Goal: Transaction & Acquisition: Purchase product/service

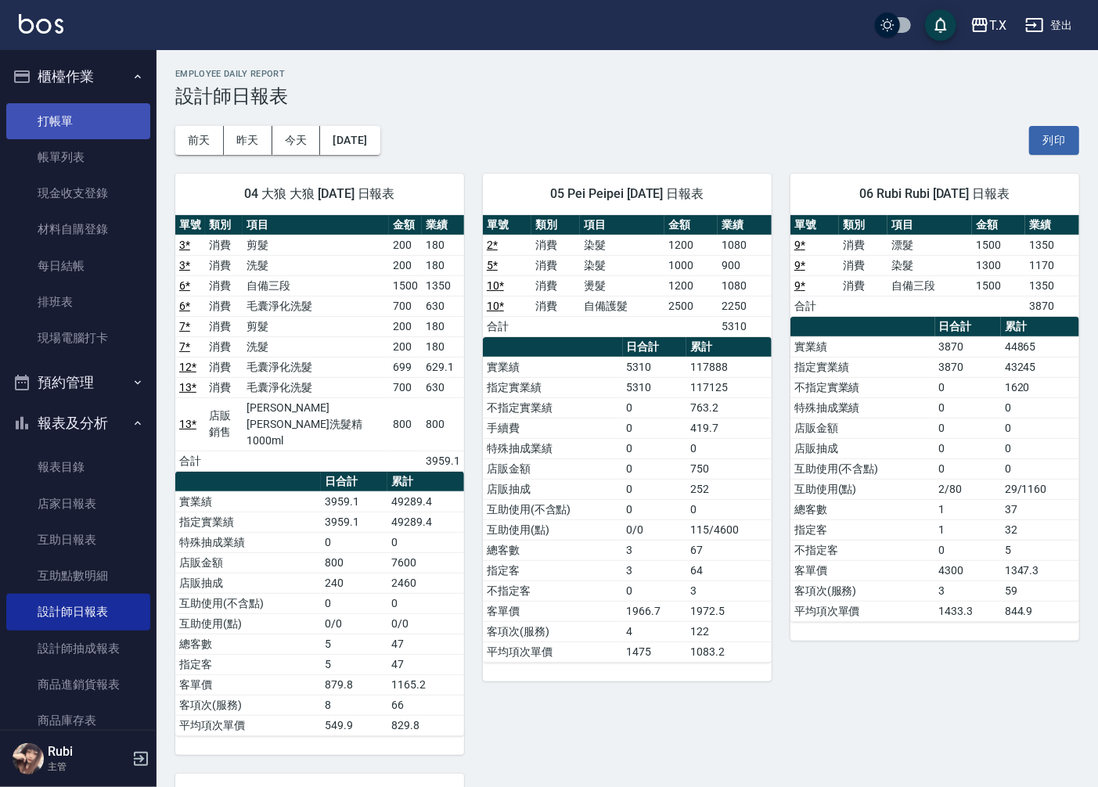
click at [119, 113] on link "打帳單" at bounding box center [78, 121] width 144 height 36
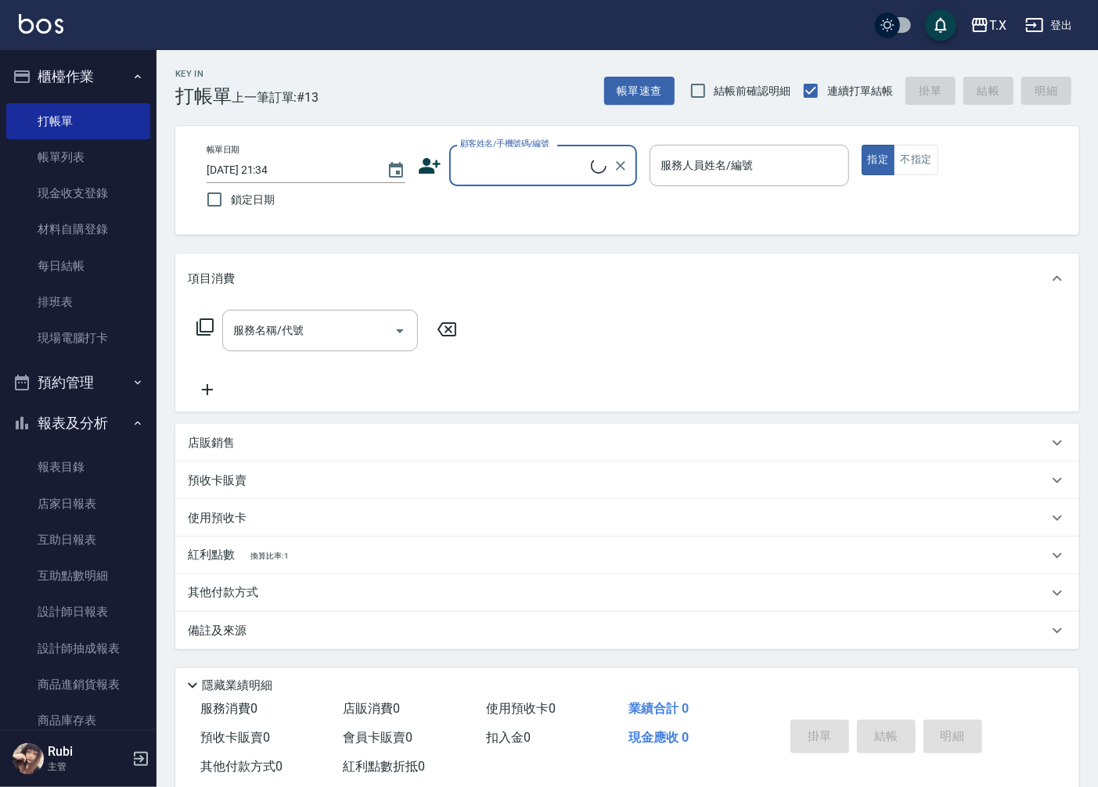
click at [514, 154] on input "顧客姓名/手機號碼/編號" at bounding box center [523, 165] width 135 height 27
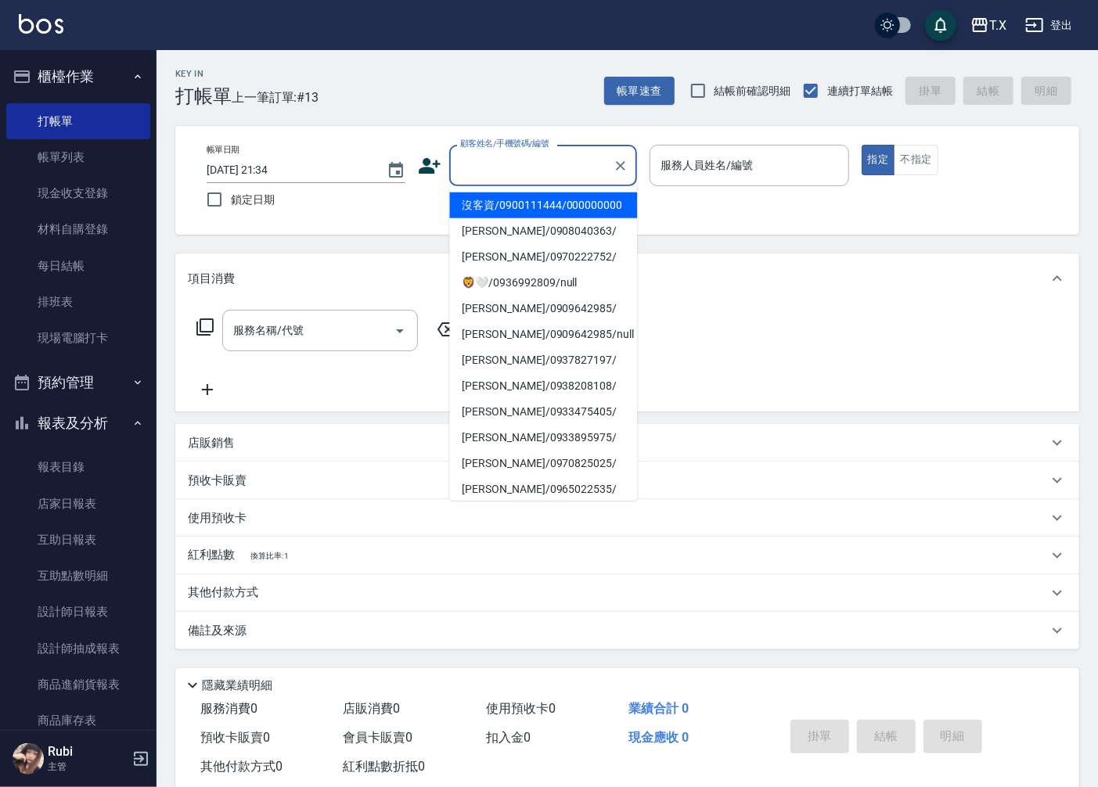
click at [522, 214] on li "沒客資/0900111444/000000000" at bounding box center [543, 206] width 188 height 26
type input "沒客資/0900111444/000000000"
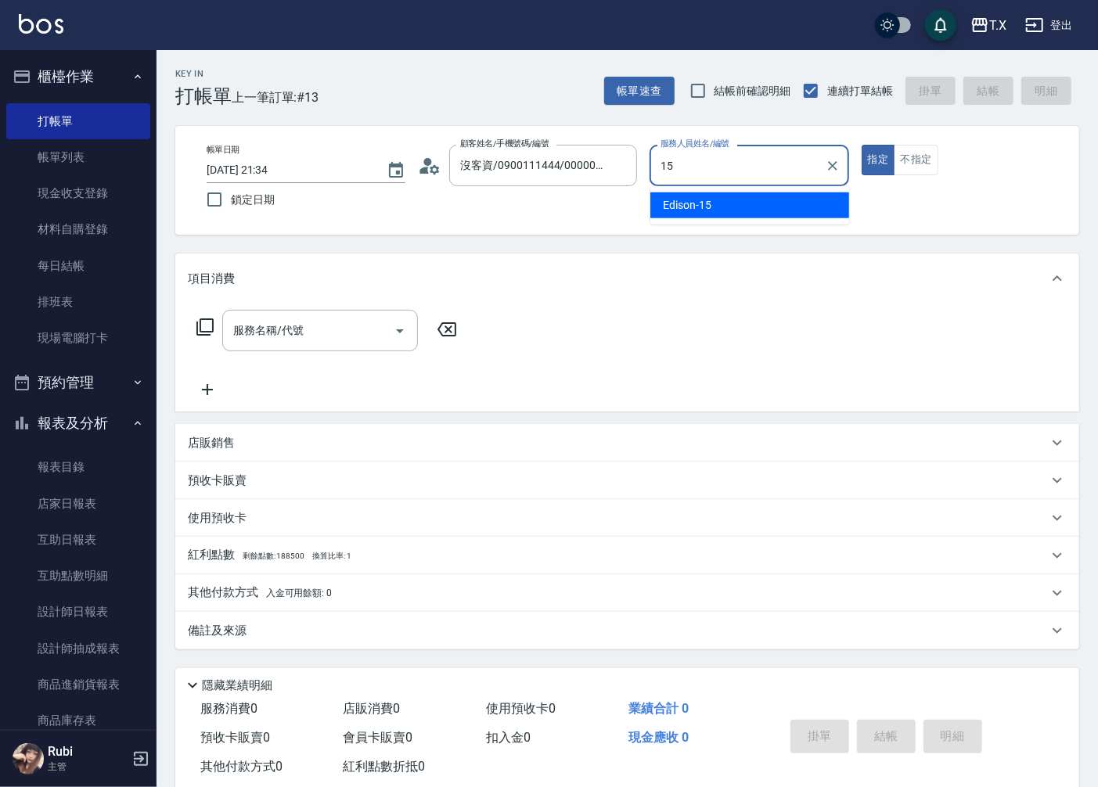
type input "Edison-15"
type button "true"
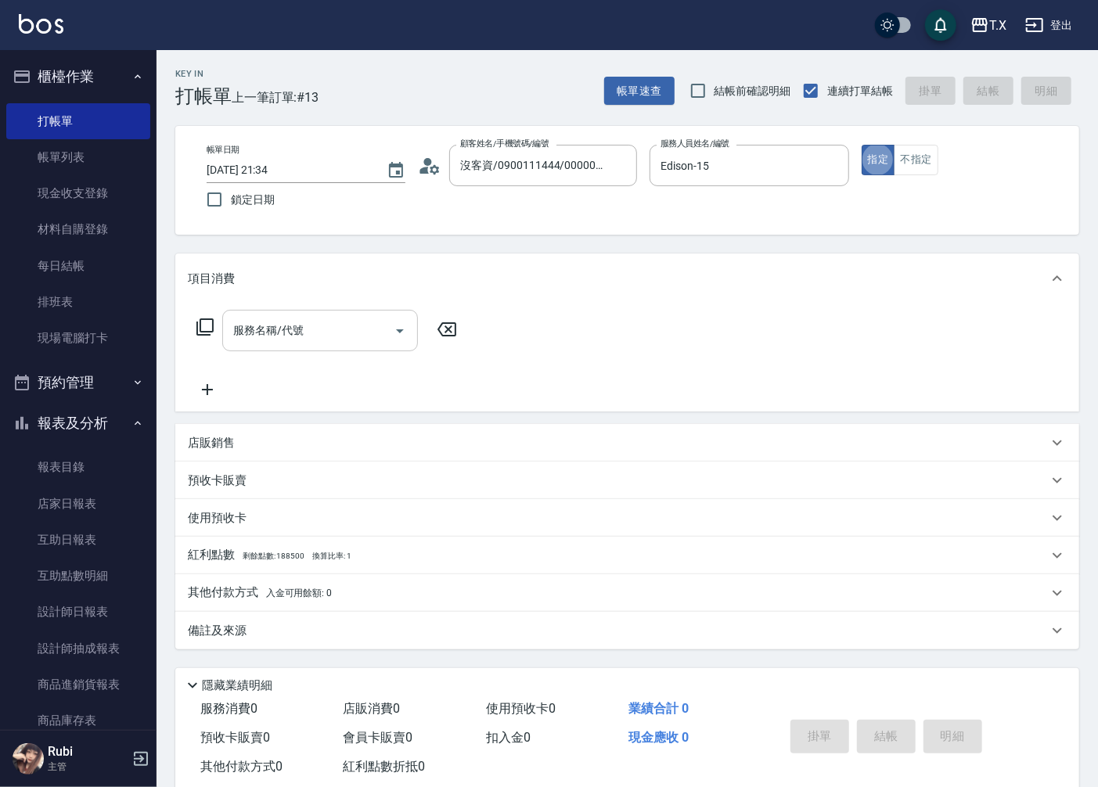
click at [340, 333] on input "服務名稱/代號" at bounding box center [308, 330] width 158 height 27
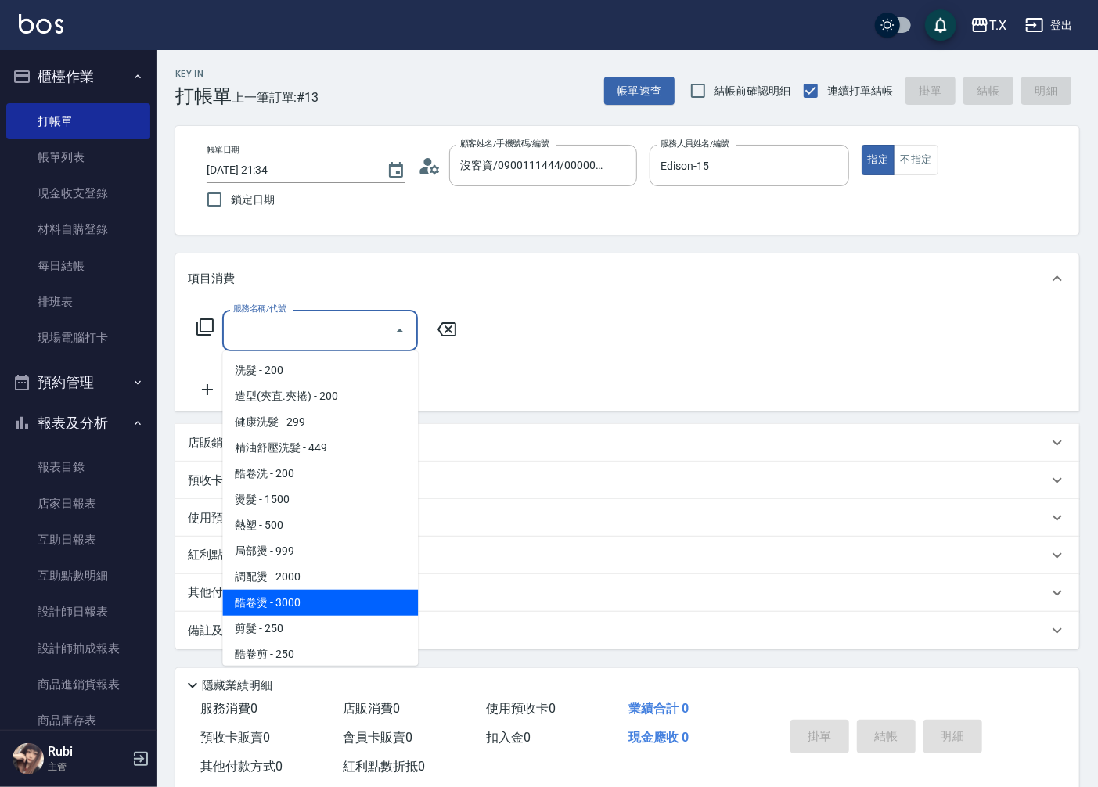
scroll to position [87, 0]
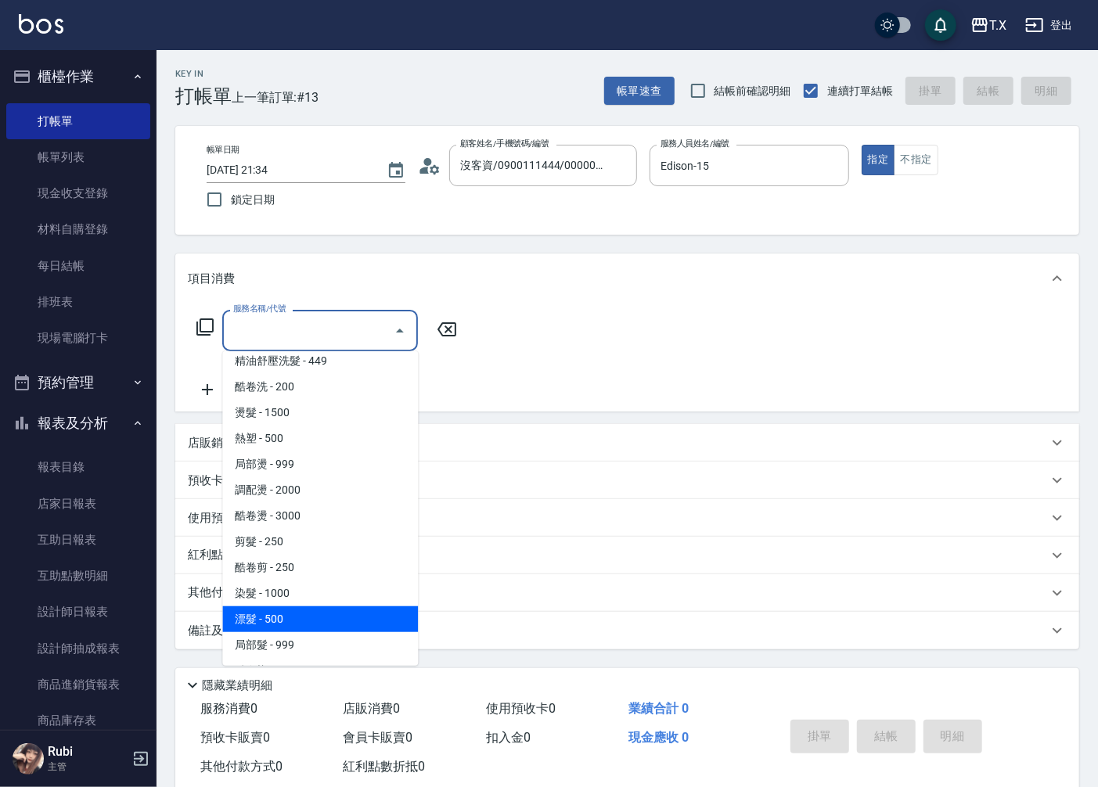
click at [286, 615] on span "漂髮 - 500" at bounding box center [320, 620] width 196 height 26
type input "漂髮(502)"
type input "50"
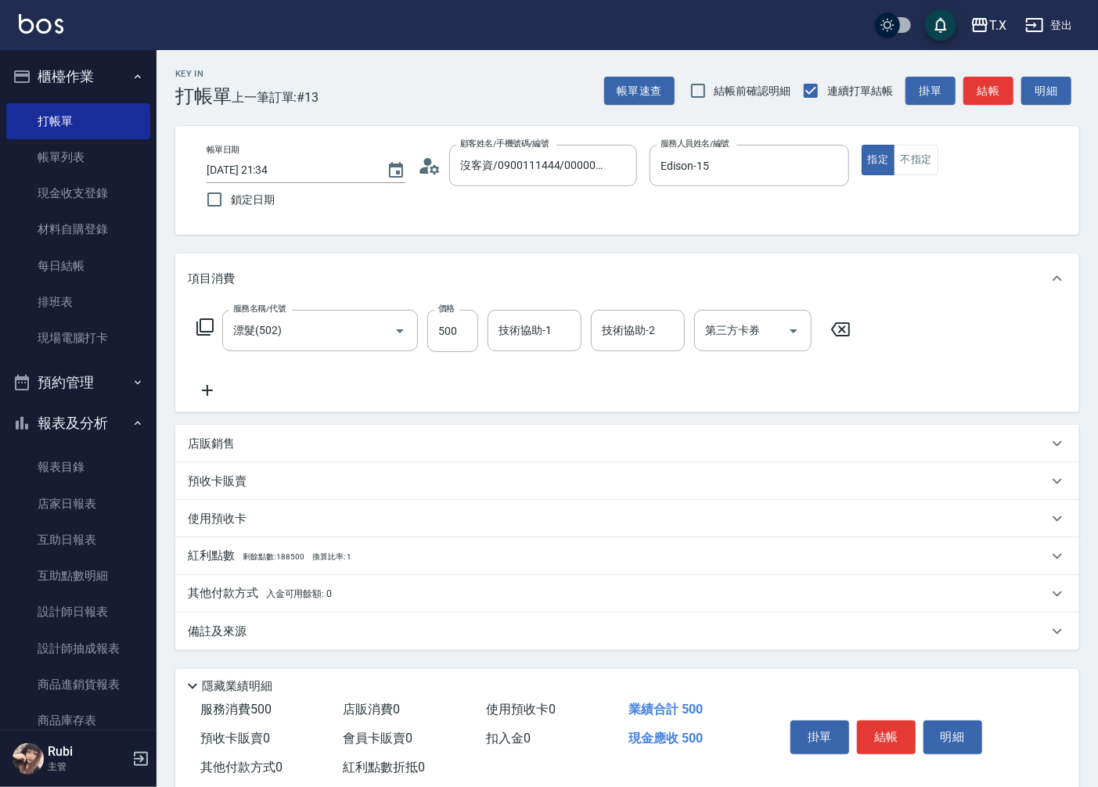
click at [212, 388] on icon at bounding box center [207, 390] width 39 height 19
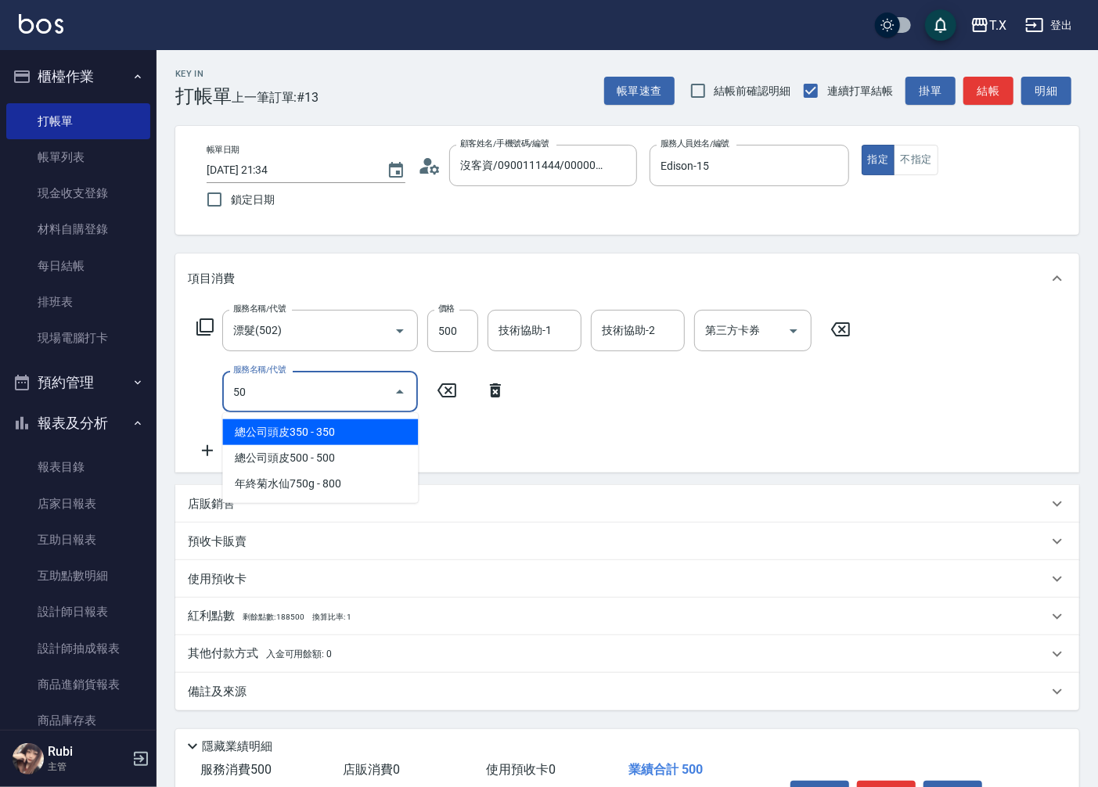
type input "501"
type input "150"
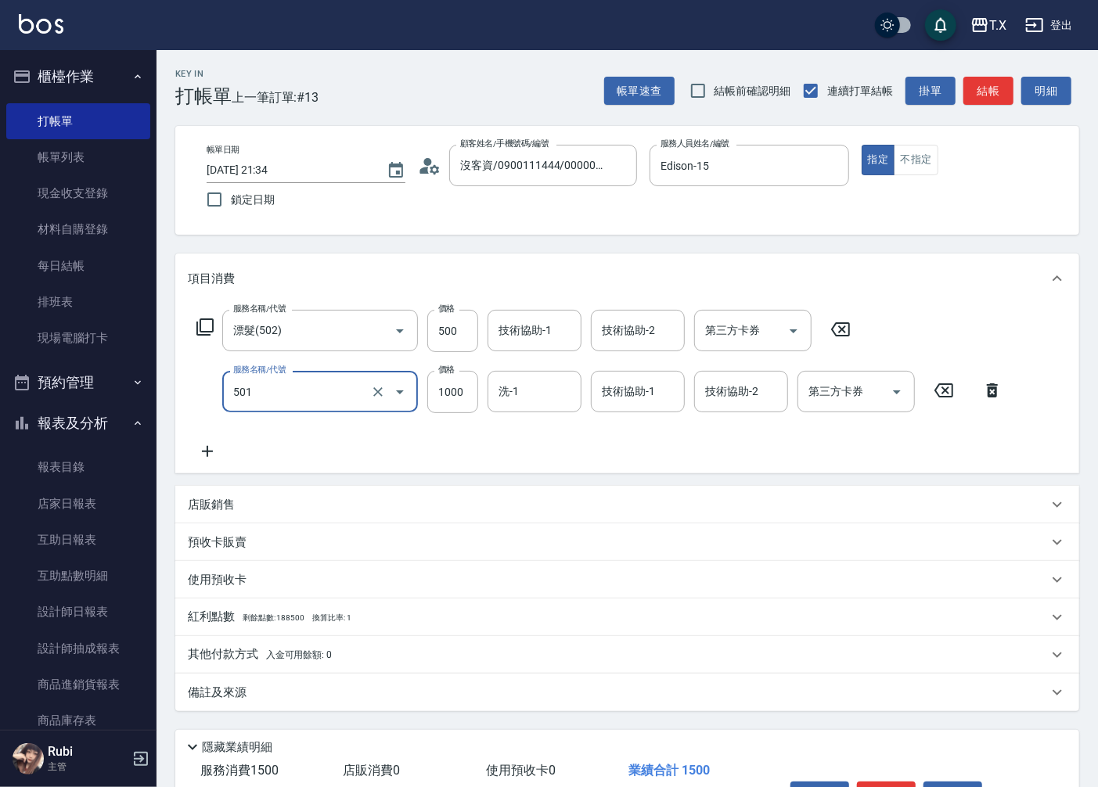
type input "染髮(501)"
type input "50"
type input "200"
type input "70"
type input "2000"
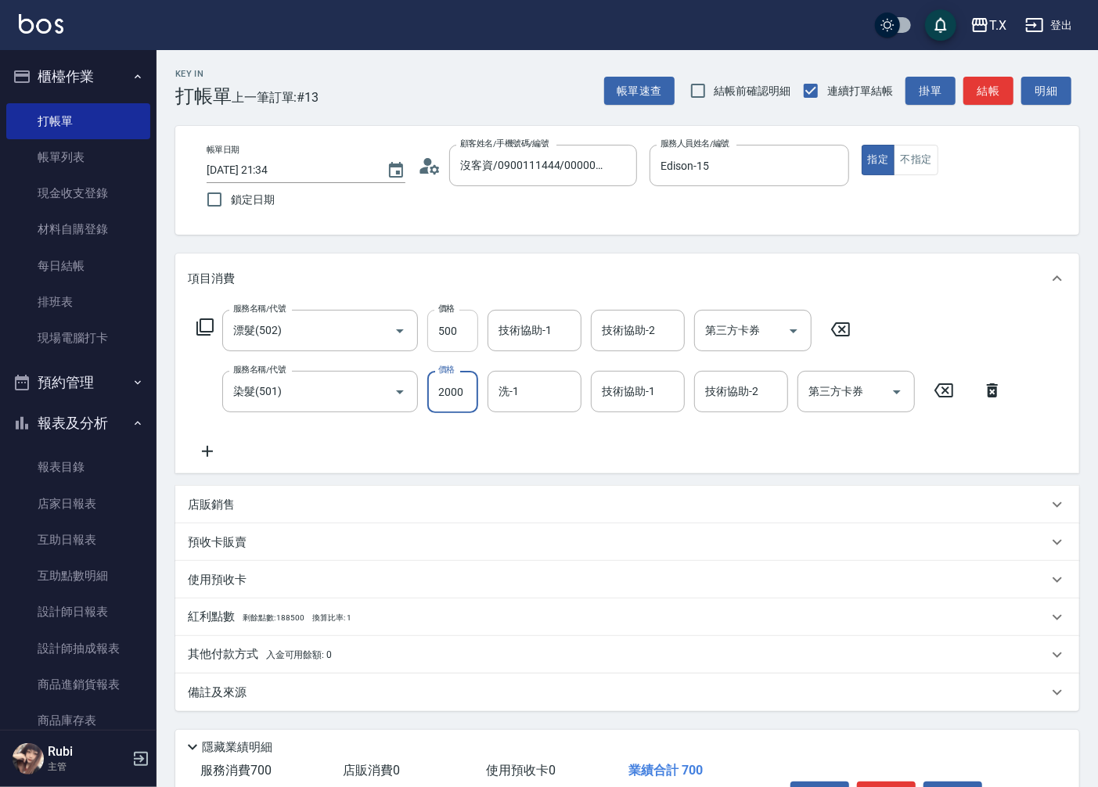
type input "250"
type input "2000"
click at [450, 319] on input "500" at bounding box center [452, 331] width 51 height 42
type input "200"
type input "150"
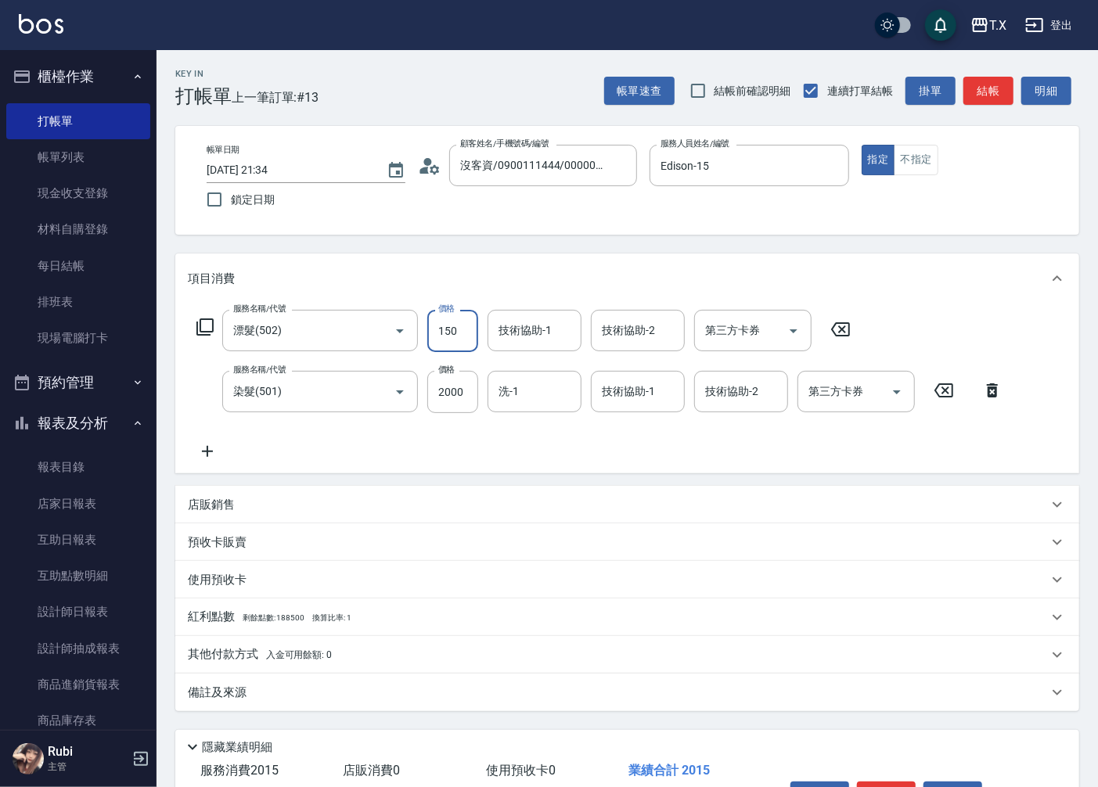
type input "210"
type input "1500"
type input "350"
type input "1500"
click at [319, 451] on div "服務名稱/代號 漂髮(502) 服務名稱/代號 價格 1500 價格 技術協助-1 技術協助-1 技術協助-2 技術協助-2 第三方卡券 第三方卡券 服務名稱…" at bounding box center [600, 385] width 824 height 151
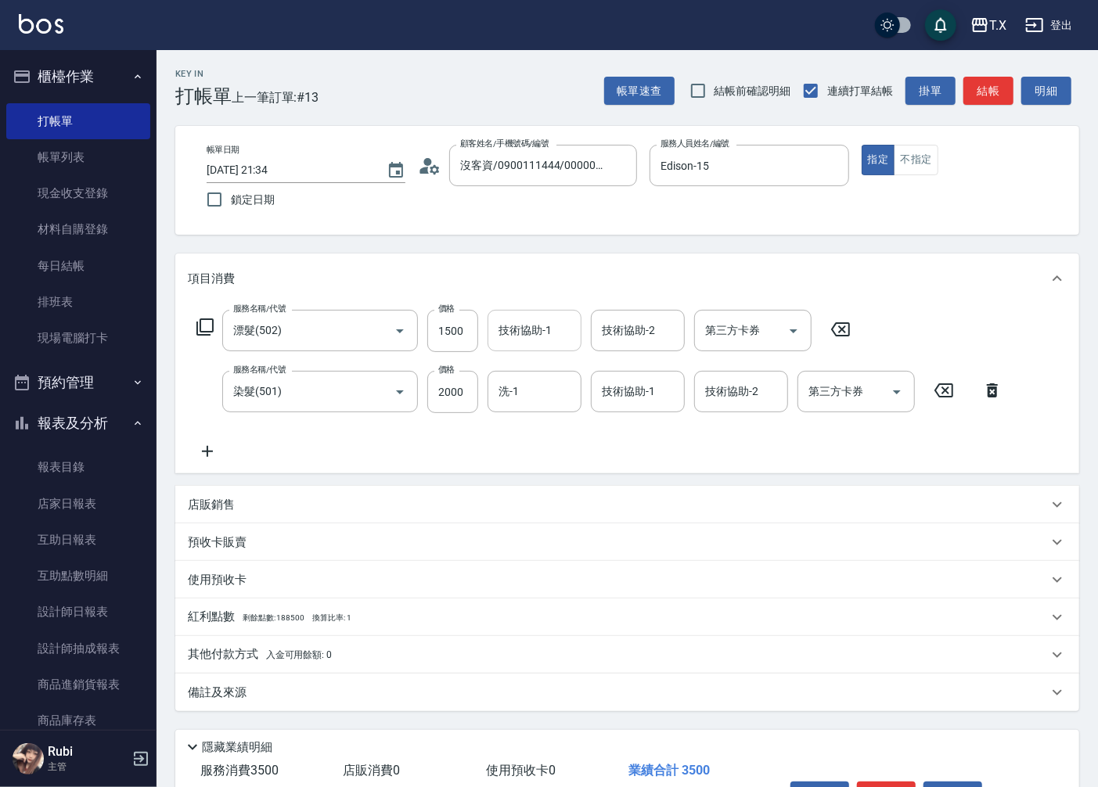
click at [535, 333] on input "技術協助-1" at bounding box center [535, 330] width 80 height 27
type input "星星-10"
click at [528, 399] on input "洗-1" at bounding box center [535, 391] width 80 height 27
type input "星星-10"
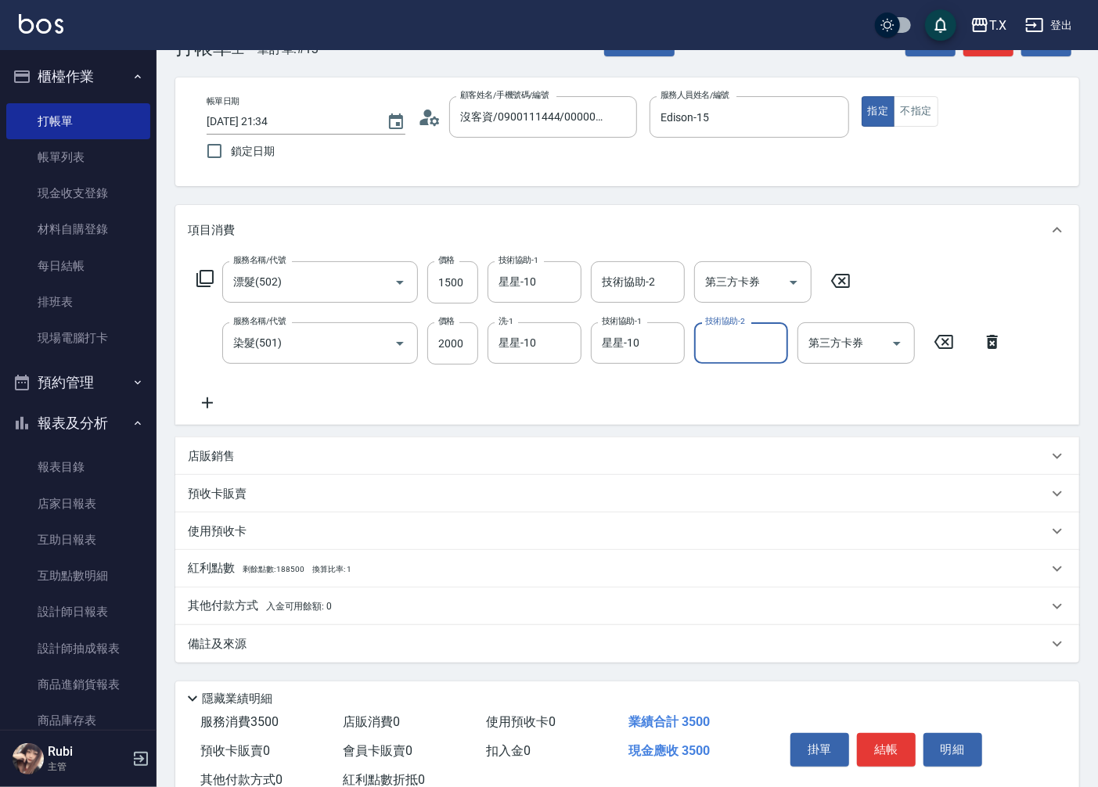
scroll to position [99, 0]
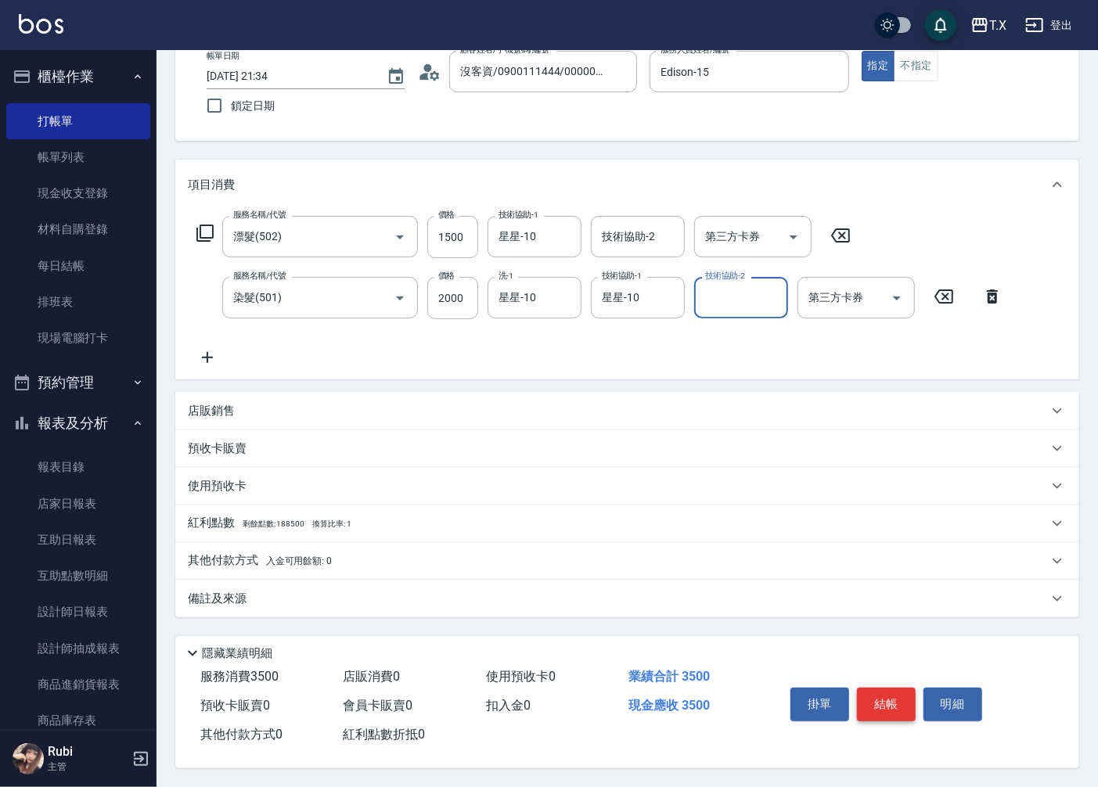
click at [895, 705] on button "結帳" at bounding box center [886, 704] width 59 height 33
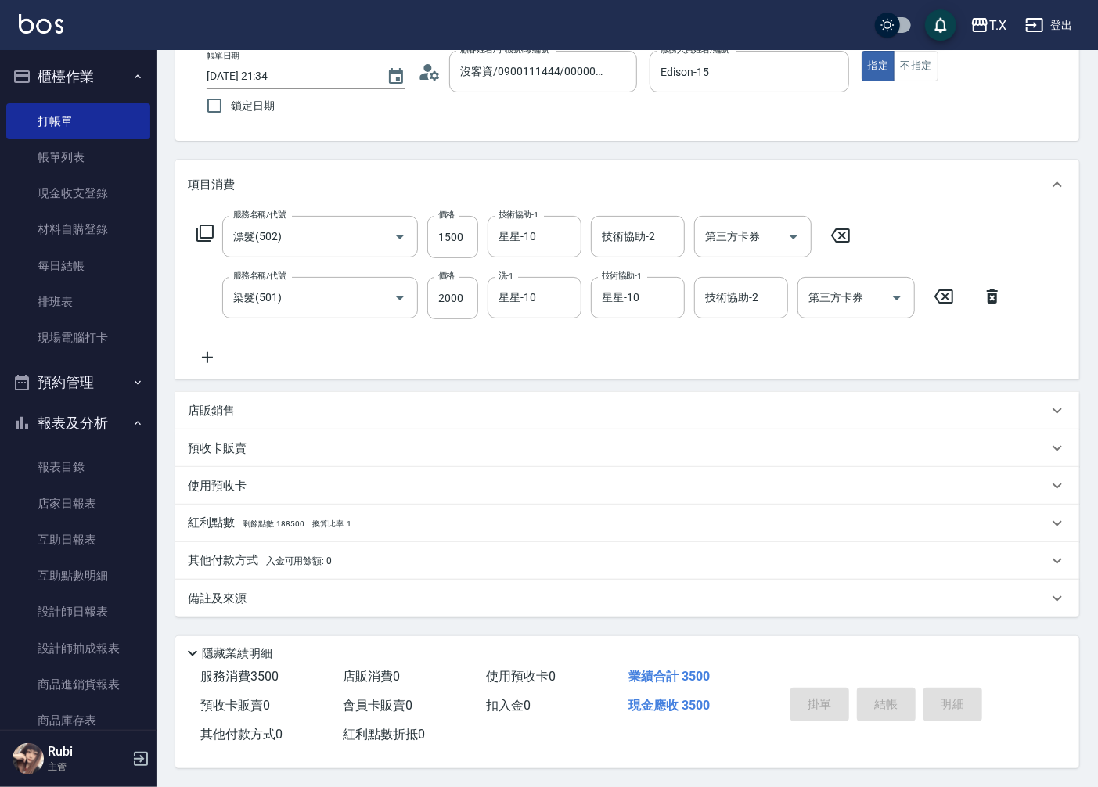
scroll to position [36, 0]
type input "0"
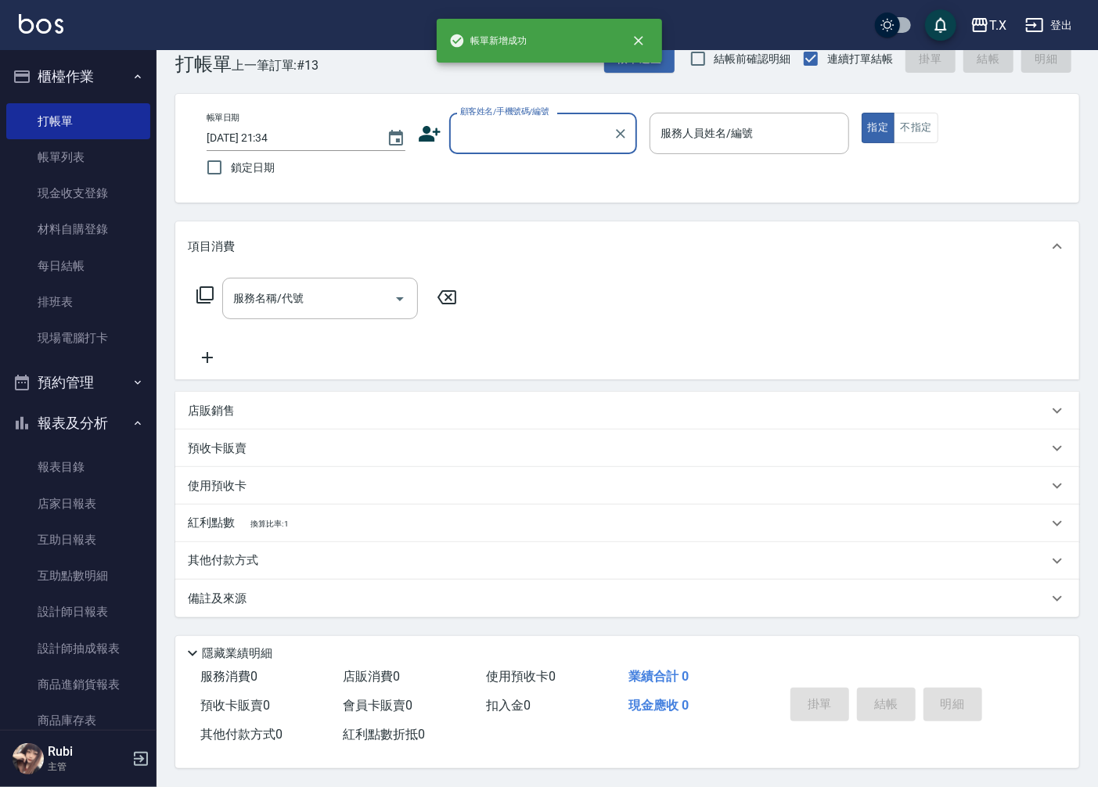
scroll to position [0, 0]
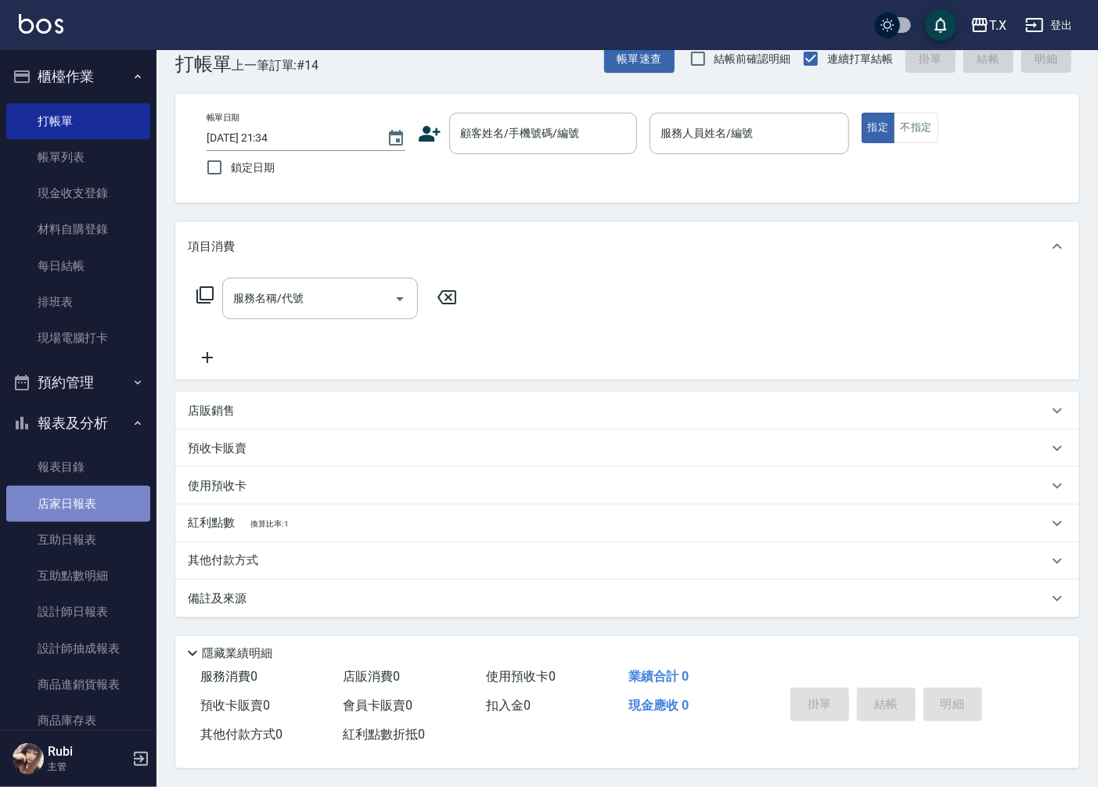
click at [117, 494] on link "店家日報表" at bounding box center [78, 504] width 144 height 36
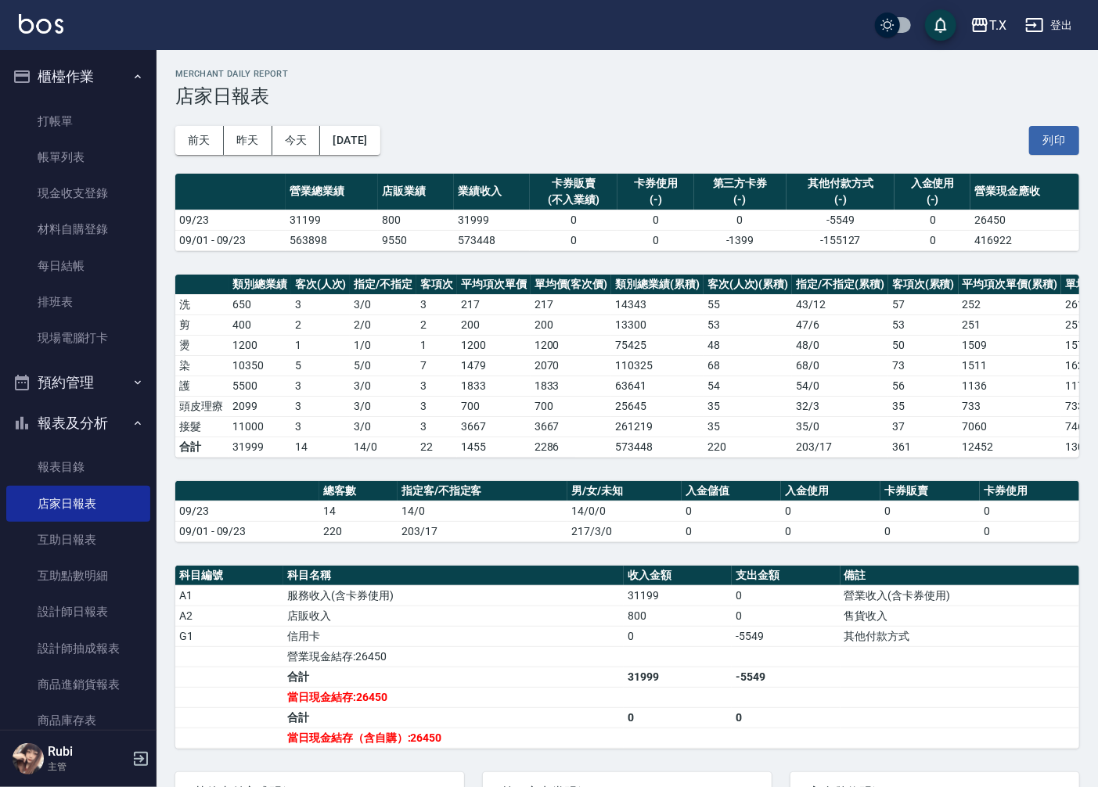
scroll to position [0, 67]
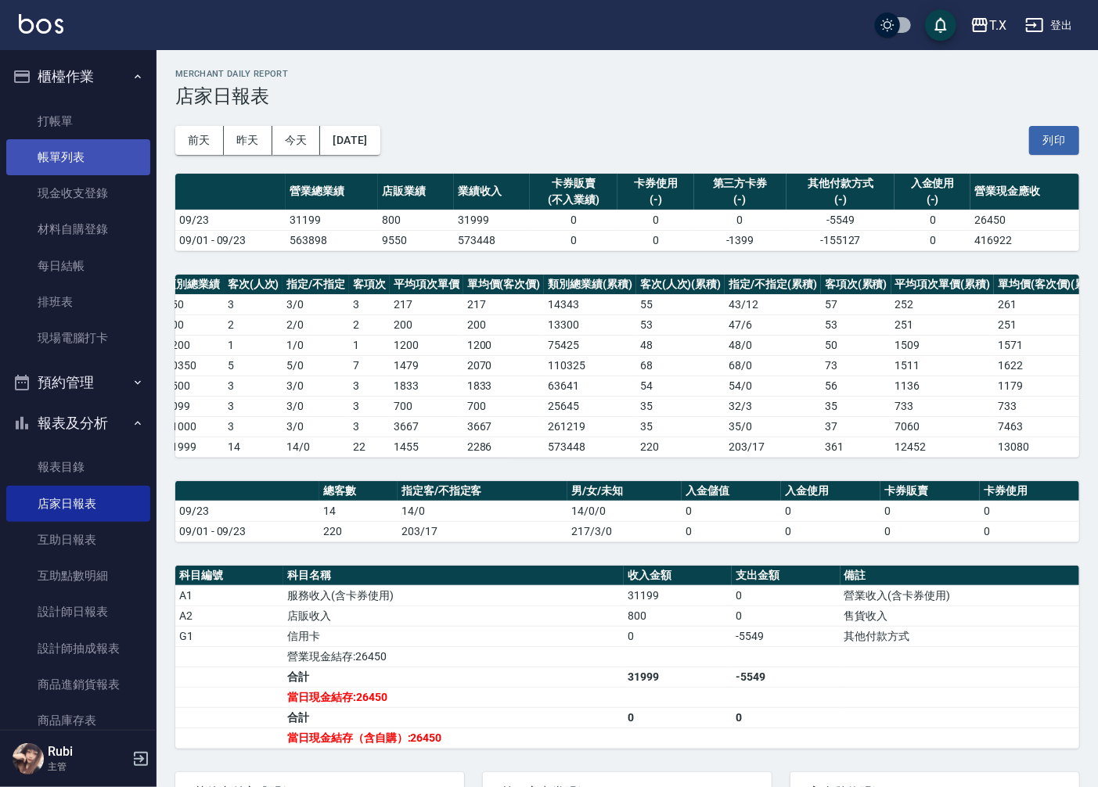
click at [102, 170] on link "帳單列表" at bounding box center [78, 157] width 144 height 36
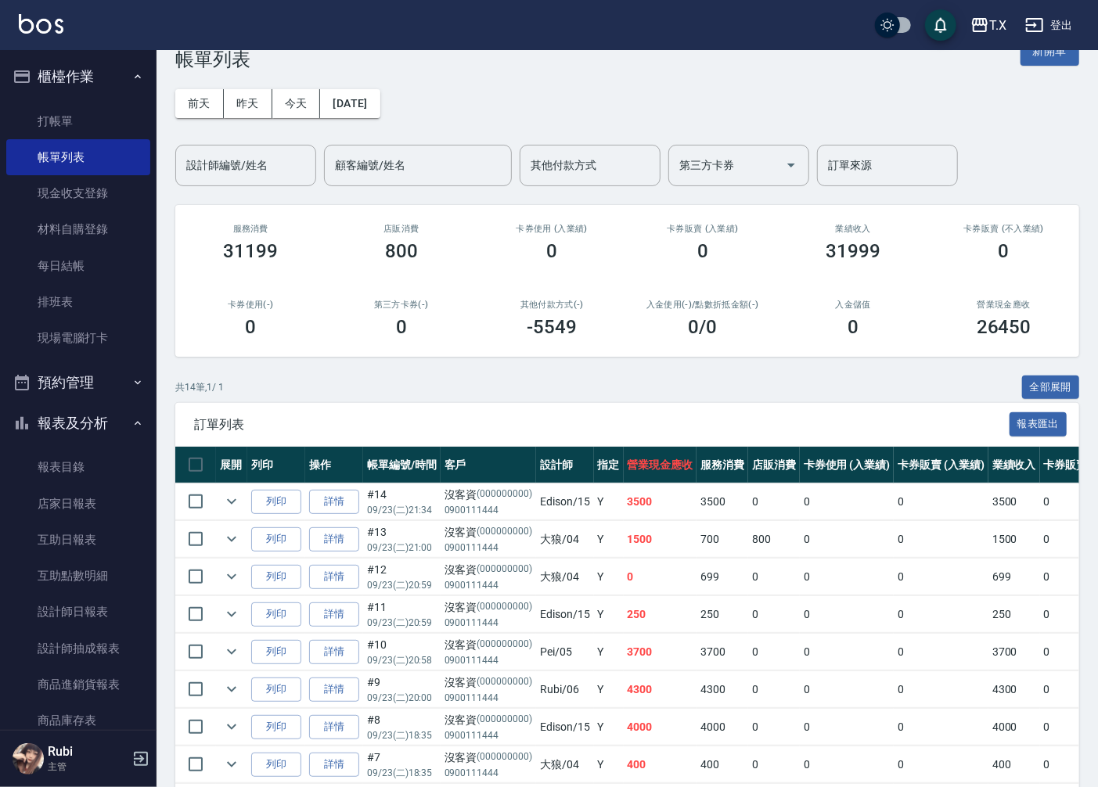
scroll to position [334, 0]
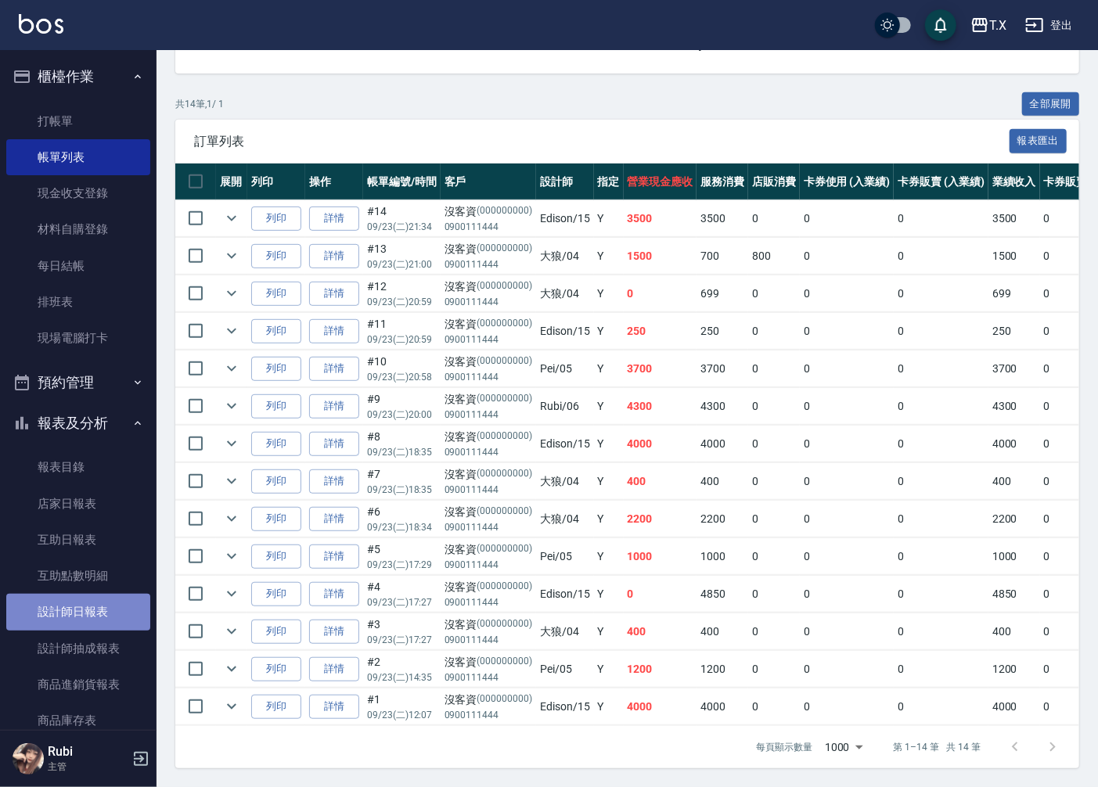
click at [91, 611] on link "設計師日報表" at bounding box center [78, 612] width 144 height 36
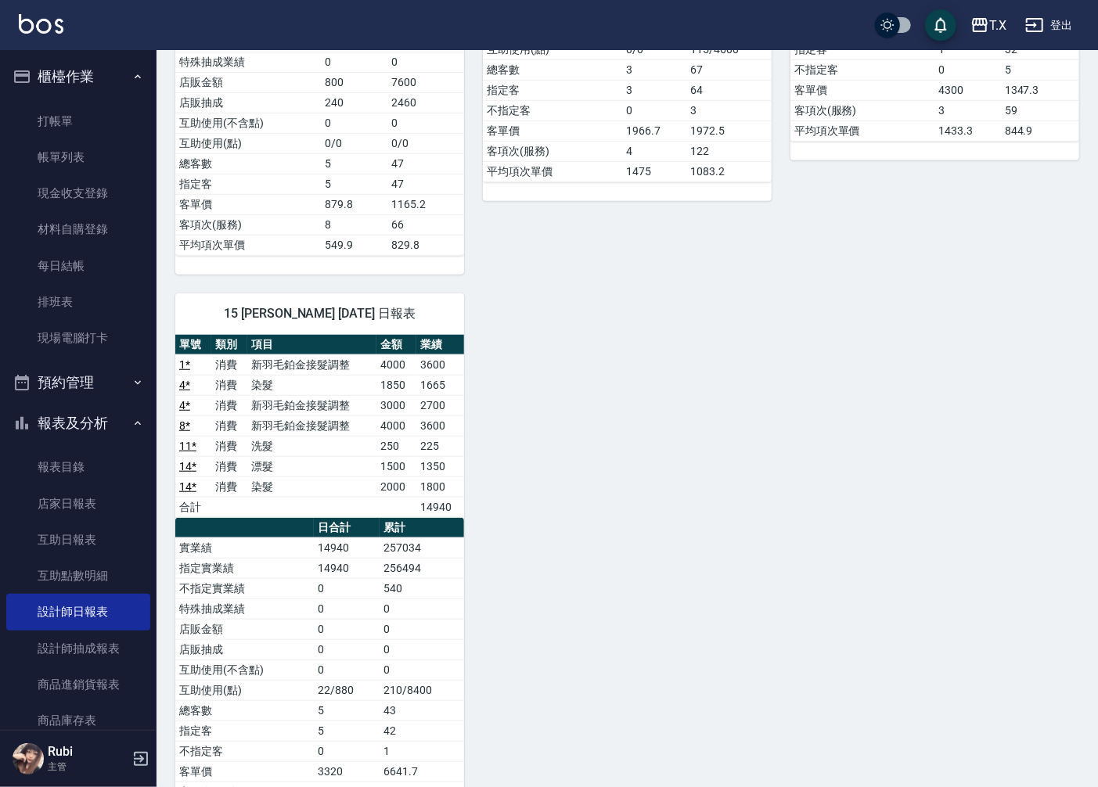
scroll to position [524, 0]
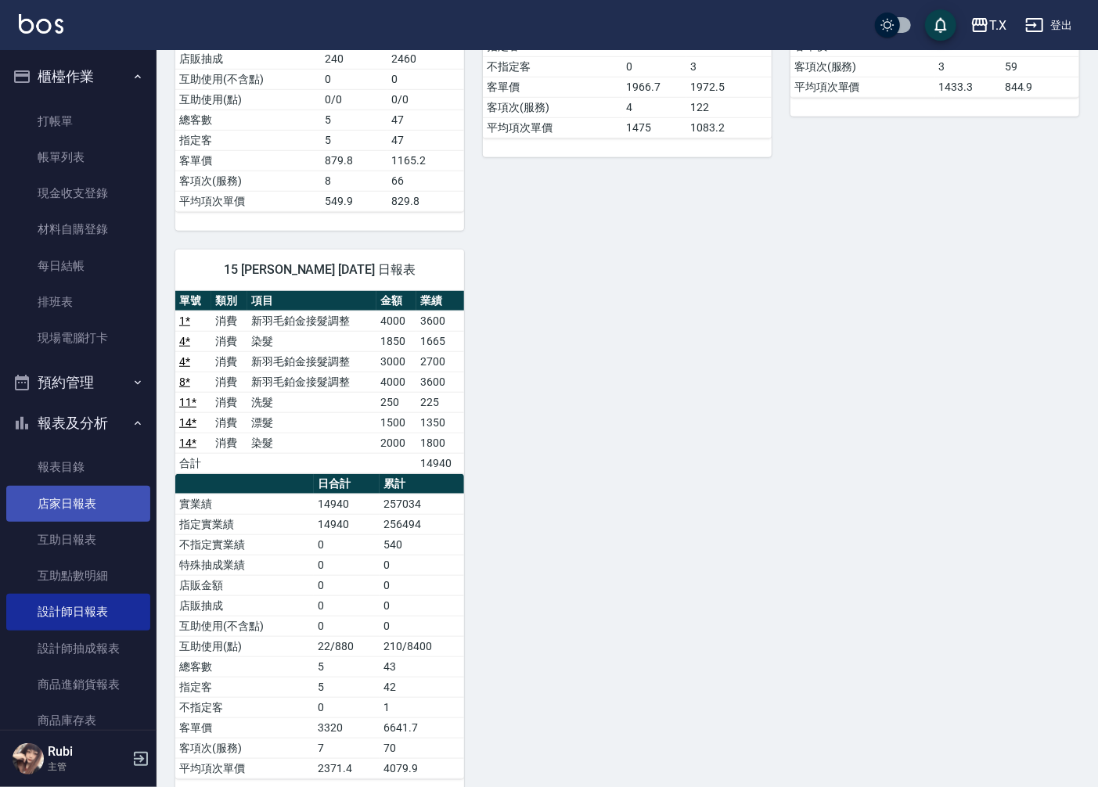
click at [92, 506] on link "店家日報表" at bounding box center [78, 504] width 144 height 36
